Goal: Book appointment/travel/reservation

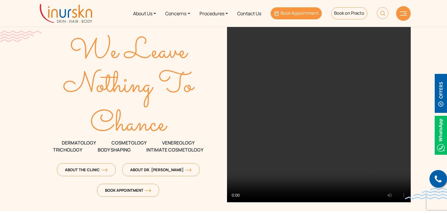
click at [296, 17] on link "Book Appointment" at bounding box center [296, 13] width 51 height 12
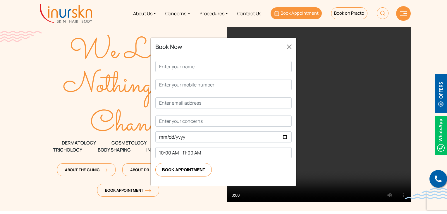
click at [296, 17] on link "Book Appointment" at bounding box center [296, 13] width 51 height 12
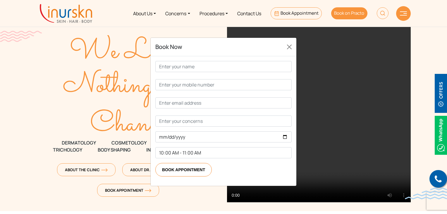
click at [359, 17] on link "Book on Practo" at bounding box center [349, 13] width 36 height 12
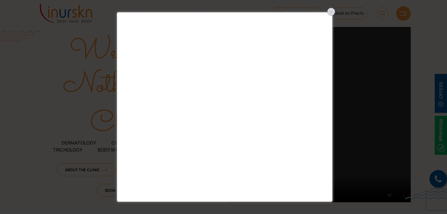
click at [328, 12] on div at bounding box center [331, 11] width 9 height 9
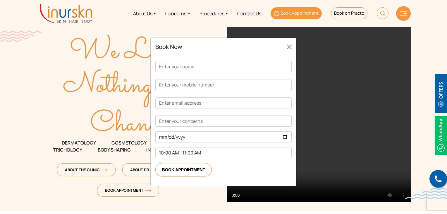
click at [288, 13] on span "Book Appointment" at bounding box center [300, 13] width 38 height 6
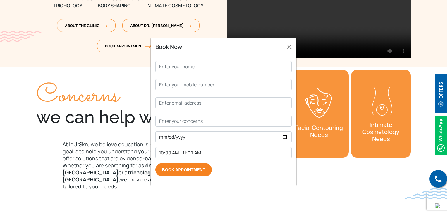
scroll to position [29, 0]
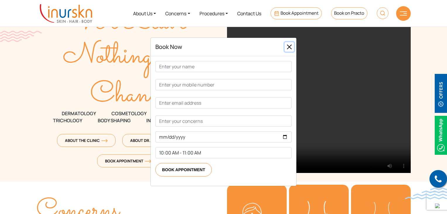
click at [289, 52] on button "Close" at bounding box center [289, 46] width 9 height 9
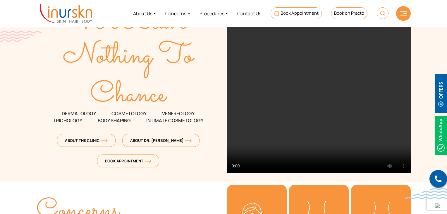
click at [289, 69] on video at bounding box center [319, 85] width 184 height 176
click at [130, 162] on span "Book Appointment" at bounding box center [128, 160] width 46 height 5
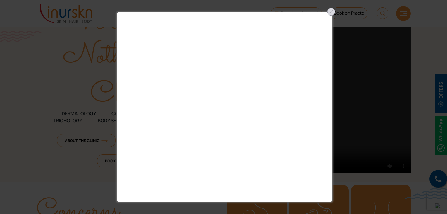
click at [333, 12] on div at bounding box center [331, 11] width 9 height 9
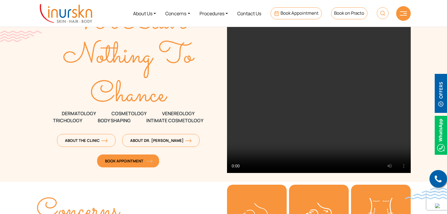
click at [114, 159] on span "Book Appointment" at bounding box center [128, 160] width 46 height 5
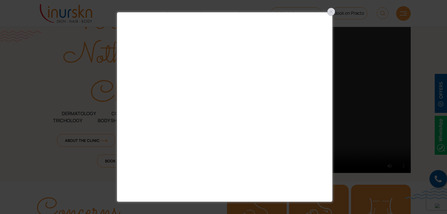
click at [332, 13] on div at bounding box center [331, 11] width 9 height 9
click at [332, 13] on link "Book on Practo" at bounding box center [349, 13] width 36 height 12
click at [333, 11] on div at bounding box center [331, 11] width 9 height 9
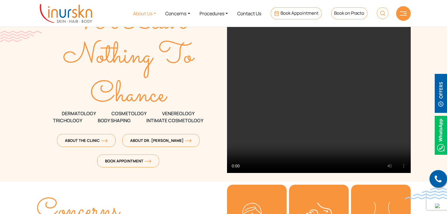
click at [147, 15] on link "About Us" at bounding box center [144, 13] width 32 height 22
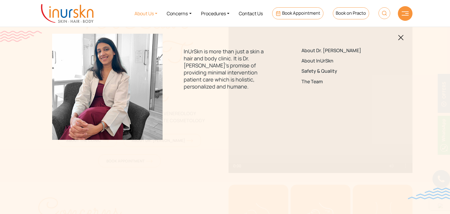
click at [398, 40] on link at bounding box center [401, 37] width 6 height 7
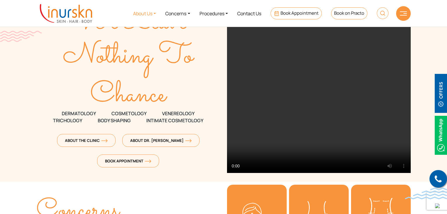
click at [146, 15] on link "About Us" at bounding box center [144, 13] width 32 height 22
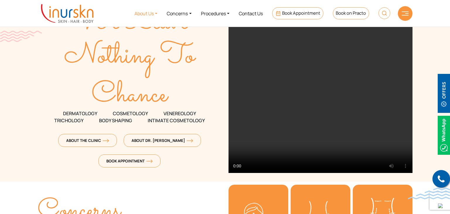
click at [146, 15] on link "About Us" at bounding box center [146, 13] width 32 height 22
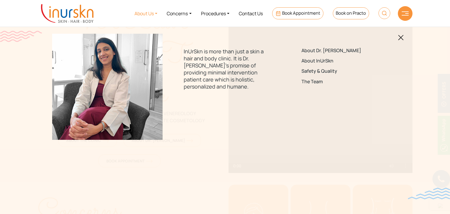
click at [146, 15] on link "About Us" at bounding box center [146, 13] width 32 height 22
click at [320, 59] on link "About InUrSkn" at bounding box center [342, 61] width 82 height 6
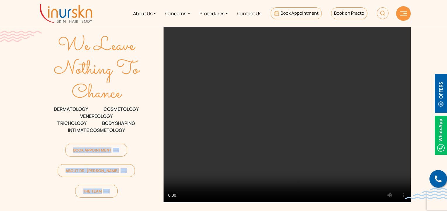
drag, startPoint x: 18, startPoint y: 158, endPoint x: 154, endPoint y: 190, distance: 140.1
click at [154, 190] on section "We Leave Nothing To Chance DERMATOLOGY COSMETOLOGY VENEREOLOGY TRICHOLOGY Body …" at bounding box center [223, 105] width 447 height 211
click at [77, 188] on div "We Leave Nothing To Chance DERMATOLOGY COSMETOLOGY VENEREOLOGY TRICHOLOGY Body …" at bounding box center [96, 114] width 127 height 177
click at [32, 145] on section "We Leave Nothing To Chance DERMATOLOGY COSMETOLOGY VENEREOLOGY TRICHOLOGY Body …" at bounding box center [223, 105] width 447 height 211
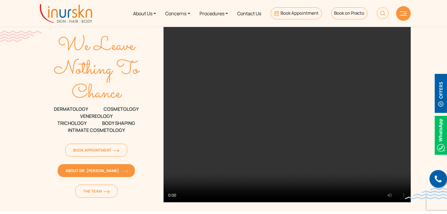
click at [68, 174] on link "About Dr. [PERSON_NAME]" at bounding box center [96, 170] width 77 height 13
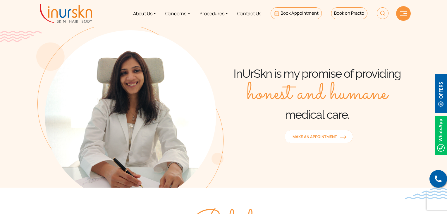
click at [340, 138] on img at bounding box center [343, 137] width 6 height 4
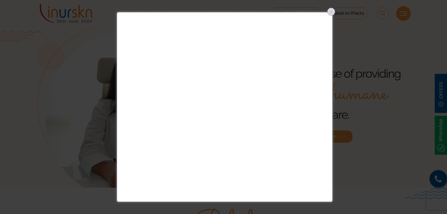
click at [333, 11] on div at bounding box center [331, 11] width 9 height 9
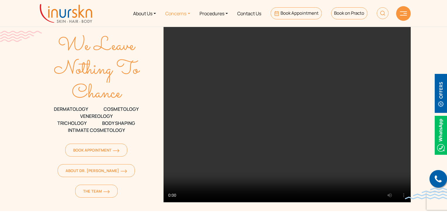
click at [178, 13] on link "Concerns" at bounding box center [178, 13] width 34 height 22
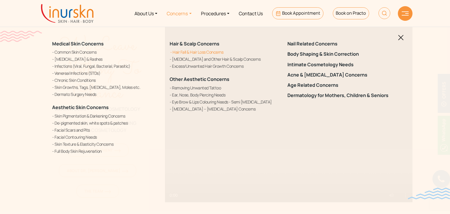
click at [190, 54] on link "Hair Fall & Hair Loss Concerns" at bounding box center [224, 52] width 110 height 6
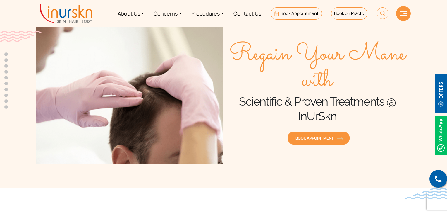
click at [313, 137] on span "Book Appointment" at bounding box center [319, 137] width 46 height 5
